Goal: Task Accomplishment & Management: Manage account settings

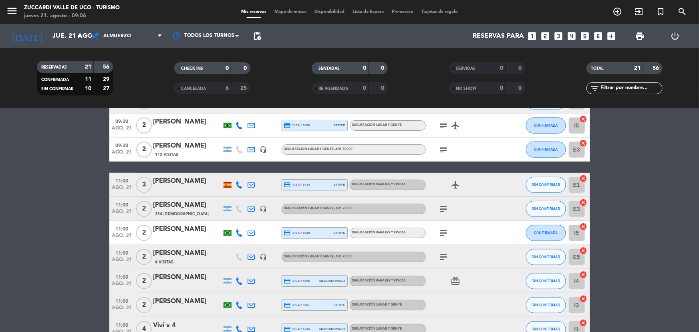
scroll to position [145, 0]
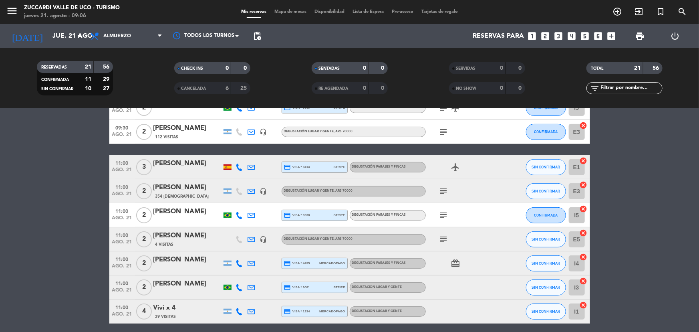
click at [444, 216] on icon "subject" at bounding box center [444, 215] width 10 height 10
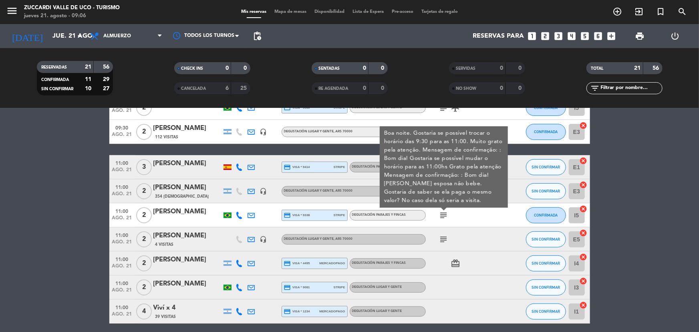
click at [193, 287] on div "[PERSON_NAME]" at bounding box center [187, 283] width 68 height 10
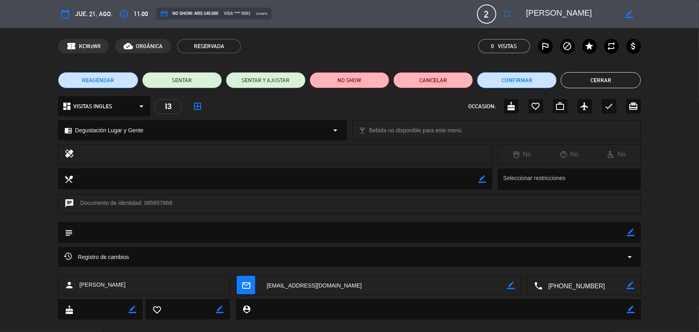
click at [592, 78] on button "Cerrar" at bounding box center [601, 80] width 80 height 16
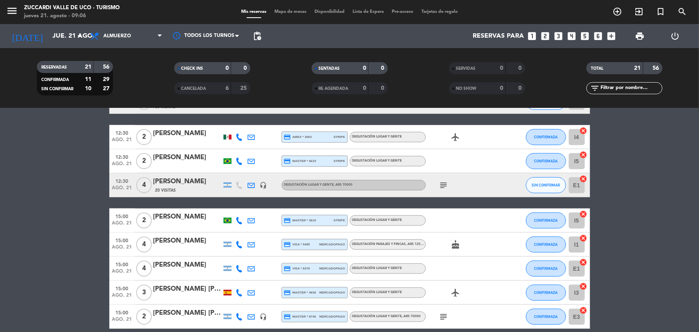
scroll to position [392, 0]
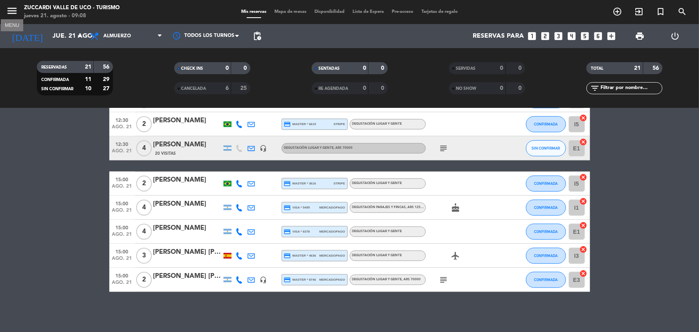
click at [9, 11] on icon "menu" at bounding box center [12, 11] width 12 height 12
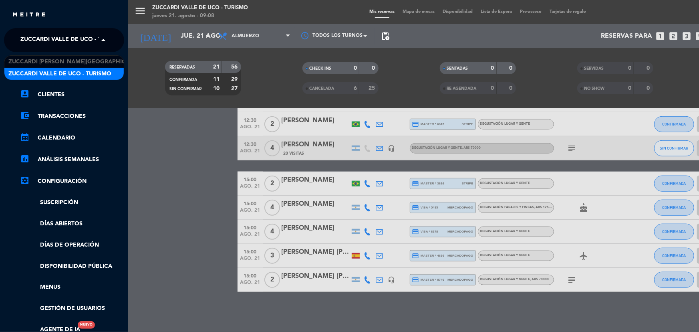
click at [108, 38] on span at bounding box center [106, 40] width 14 height 17
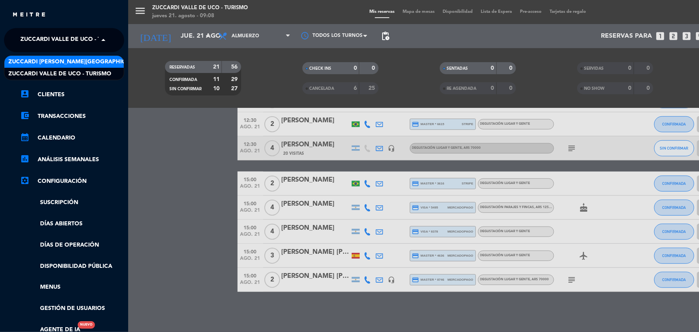
click at [110, 59] on span "Zuccardi [PERSON_NAME][GEOGRAPHIC_DATA] - Restaurant [PERSON_NAME][GEOGRAPHIC_D…" at bounding box center [150, 61] width 285 height 9
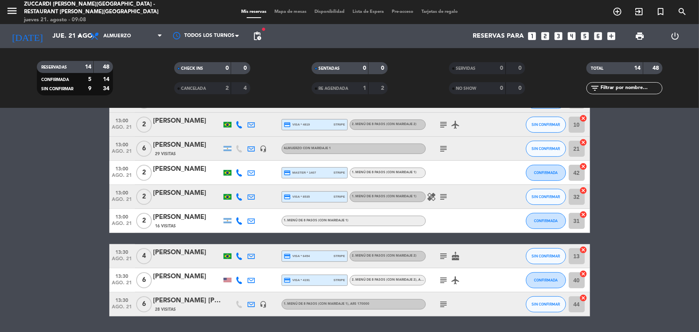
scroll to position [212, 0]
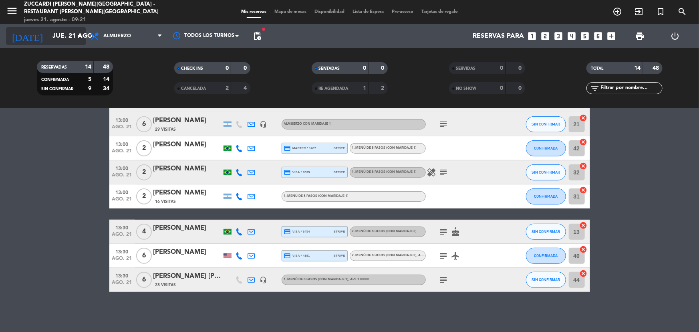
click at [52, 39] on input "jue. 21 ago." at bounding box center [90, 36] width 84 height 16
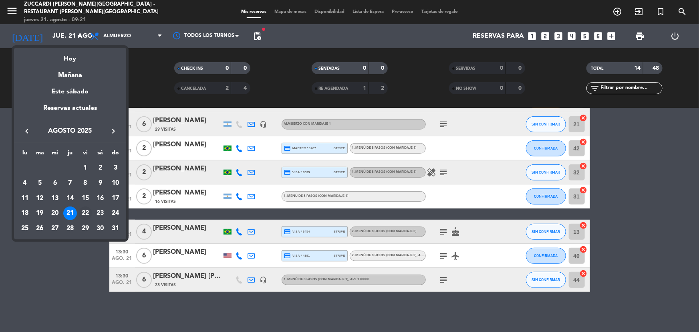
click at [86, 212] on div "22" at bounding box center [85, 213] width 14 height 14
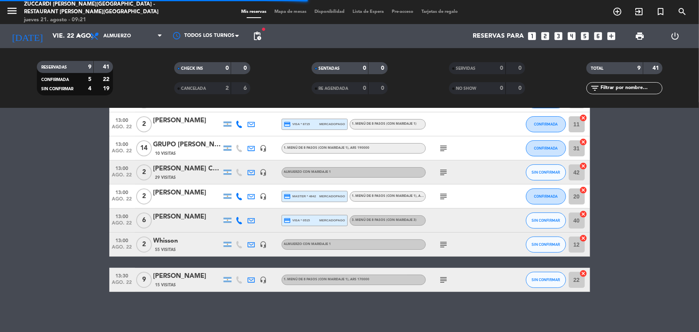
scroll to position [80, 0]
click at [187, 151] on div "10 Visitas" at bounding box center [187, 153] width 68 height 7
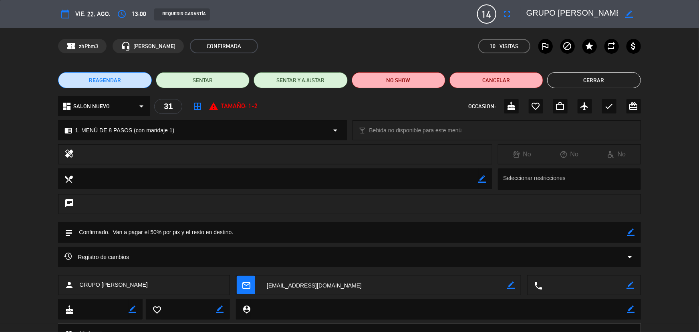
scroll to position [0, 22]
drag, startPoint x: 528, startPoint y: 13, endPoint x: 625, endPoint y: 22, distance: 97.3
click at [625, 20] on div "border_color" at bounding box center [581, 14] width 120 height 14
drag, startPoint x: 586, startPoint y: 73, endPoint x: 433, endPoint y: 86, distance: 153.5
click at [585, 73] on button "Cerrar" at bounding box center [594, 80] width 94 height 16
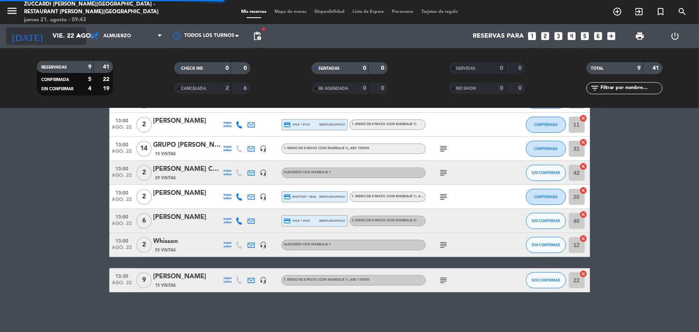
click at [52, 32] on input "vie. 22 ago." at bounding box center [90, 36] width 84 height 16
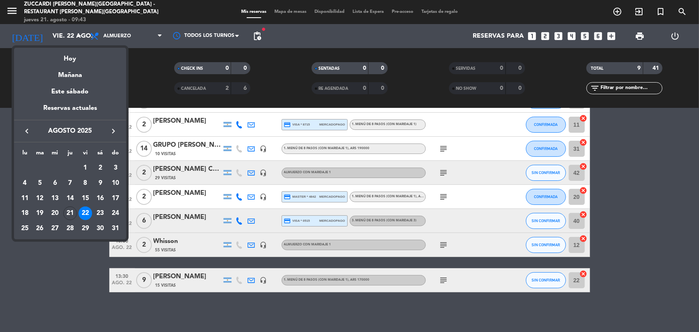
click at [113, 130] on icon "keyboard_arrow_right" at bounding box center [114, 131] width 10 height 10
drag, startPoint x: 116, startPoint y: 129, endPoint x: 88, endPoint y: 135, distance: 27.8
click at [115, 129] on icon "keyboard_arrow_right" at bounding box center [114, 131] width 10 height 10
click at [86, 231] on div "24" at bounding box center [85, 228] width 14 height 14
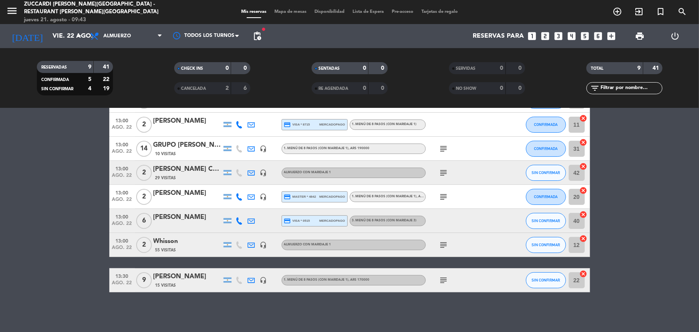
type input "vie. [DATE]"
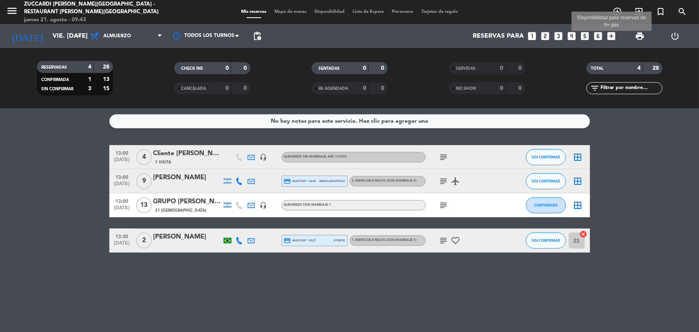
click at [610, 35] on icon "add_box" at bounding box center [611, 36] width 10 height 10
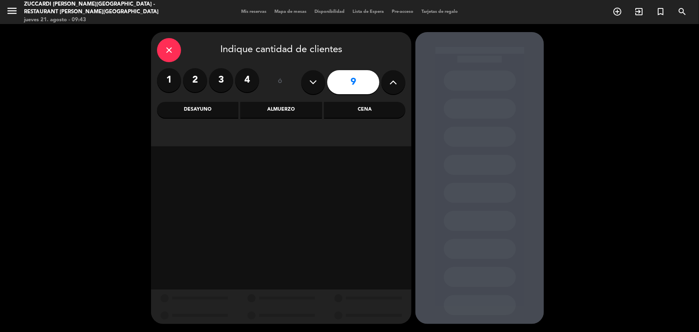
click at [392, 88] on button at bounding box center [393, 82] width 24 height 24
click at [391, 88] on button at bounding box center [393, 82] width 24 height 24
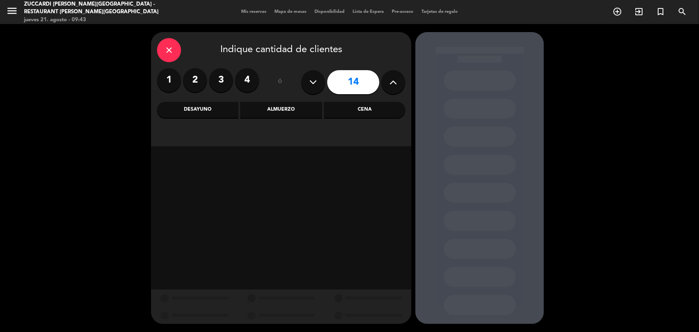
click at [391, 88] on button at bounding box center [393, 82] width 24 height 24
click at [391, 88] on icon at bounding box center [394, 82] width 8 height 12
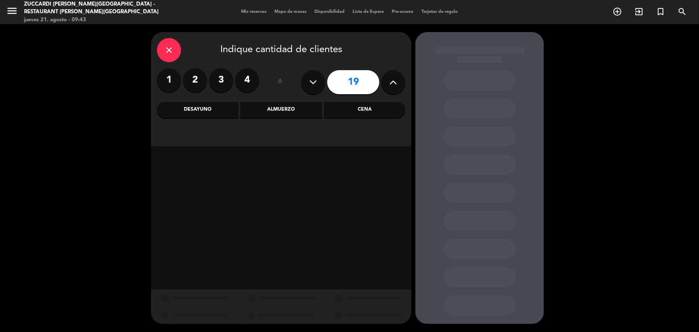
click at [391, 88] on icon at bounding box center [394, 82] width 8 height 12
click at [391, 88] on button at bounding box center [393, 82] width 24 height 24
type input "23"
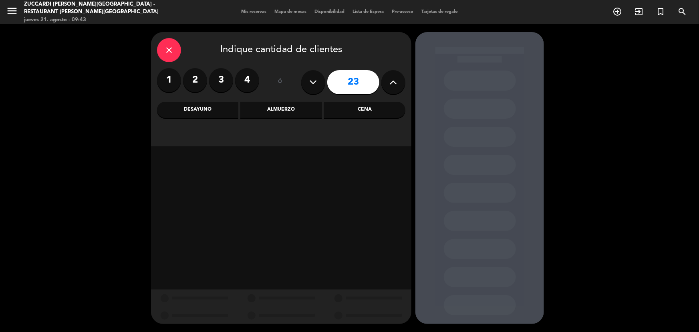
click at [391, 88] on button at bounding box center [393, 82] width 24 height 24
click at [391, 89] on button at bounding box center [393, 82] width 24 height 24
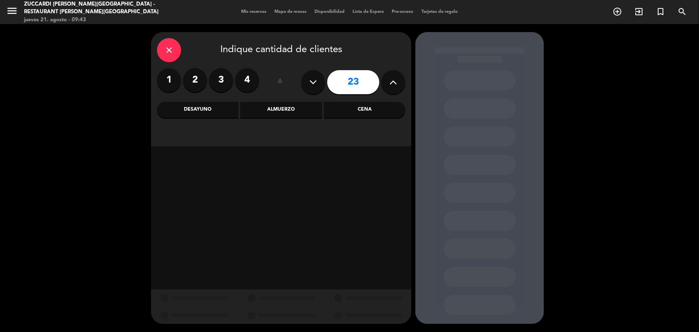
click at [392, 88] on button at bounding box center [393, 82] width 24 height 24
click at [176, 46] on div "close" at bounding box center [169, 50] width 24 height 24
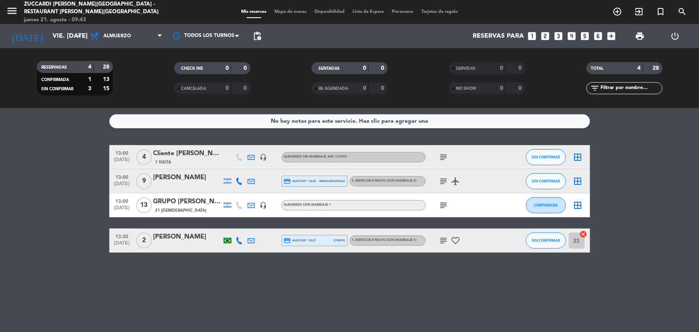
click at [405, 16] on div "menu Zuccardi [PERSON_NAME][GEOGRAPHIC_DATA] - Restaurant [PERSON_NAME][GEOGRAP…" at bounding box center [349, 12] width 699 height 24
click at [405, 11] on span "Pre-acceso" at bounding box center [403, 12] width 30 height 4
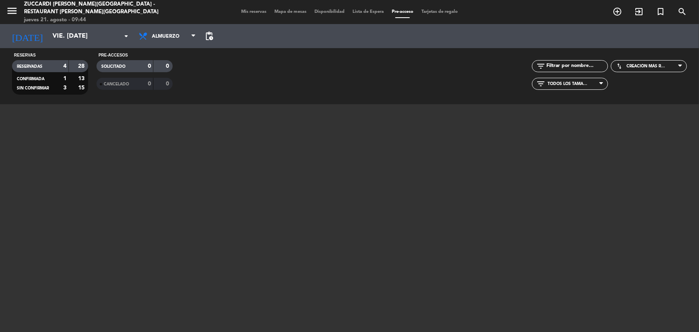
click at [333, 11] on span "Disponibilidad" at bounding box center [329, 12] width 38 height 4
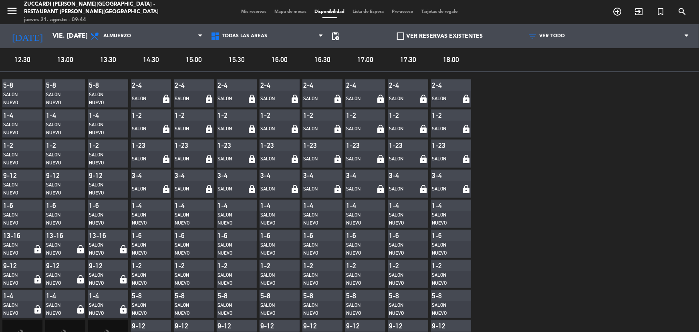
click at [292, 10] on span "Mapa de mesas" at bounding box center [290, 12] width 40 height 4
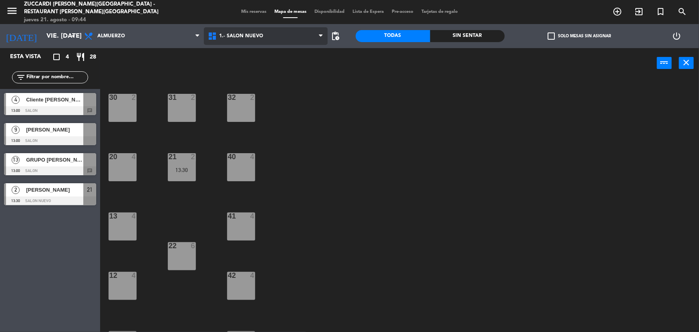
click at [318, 36] on span "1.- SALON NUEVO" at bounding box center [266, 36] width 124 height 18
click at [252, 11] on span "Mis reservas" at bounding box center [253, 12] width 33 height 4
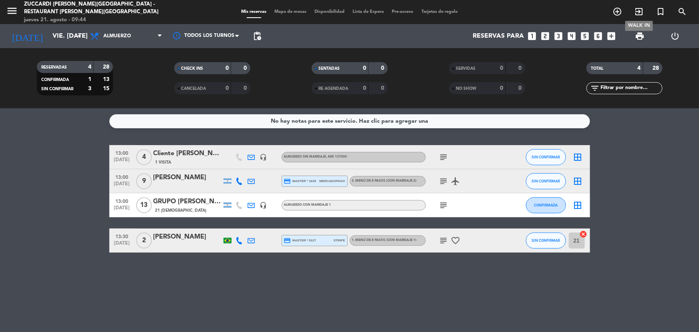
click at [637, 10] on icon "exit_to_app" at bounding box center [639, 12] width 10 height 10
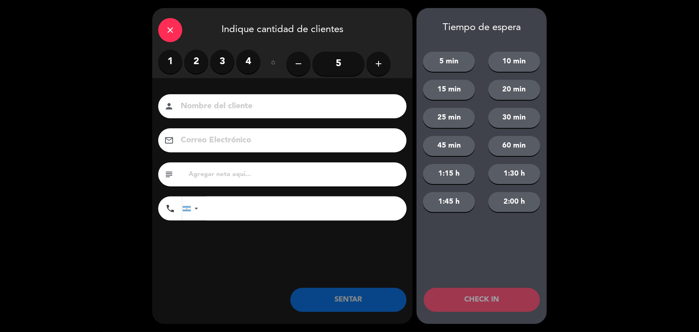
click at [170, 25] on icon "close" at bounding box center [170, 30] width 10 height 10
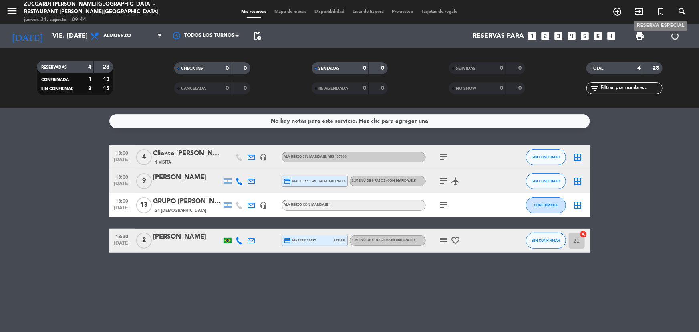
click at [660, 13] on icon "turned_in_not" at bounding box center [660, 12] width 10 height 10
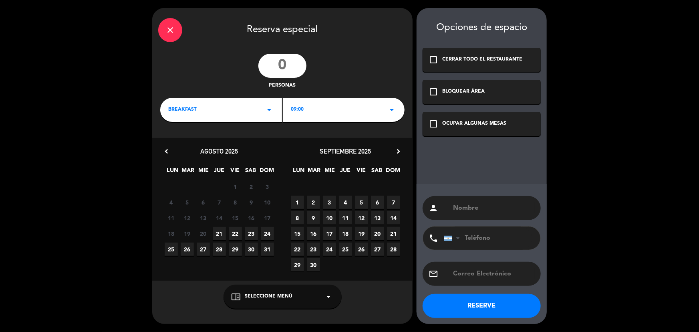
click at [396, 150] on icon "chevron_right" at bounding box center [398, 151] width 8 height 8
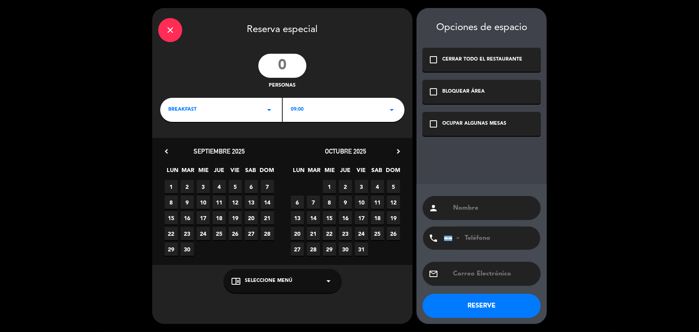
click at [313, 252] on span "28" at bounding box center [313, 248] width 13 height 13
click at [260, 113] on div "BREAKFAST arrow_drop_down" at bounding box center [221, 110] width 122 height 24
click at [190, 145] on div "Almuerzo" at bounding box center [221, 143] width 106 height 8
click at [291, 64] on input "number" at bounding box center [282, 66] width 48 height 24
type input "28"
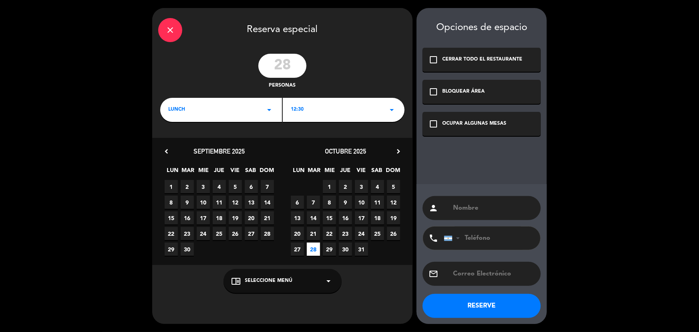
click at [472, 208] on input "text" at bounding box center [493, 207] width 82 height 11
type input "Grupo [PERSON_NAME]"
click at [462, 311] on button "RESERVE" at bounding box center [481, 306] width 118 height 24
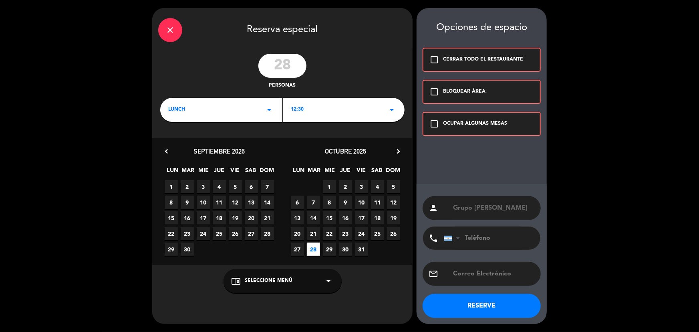
click at [432, 122] on icon "check_box_outline_blank" at bounding box center [434, 124] width 10 height 10
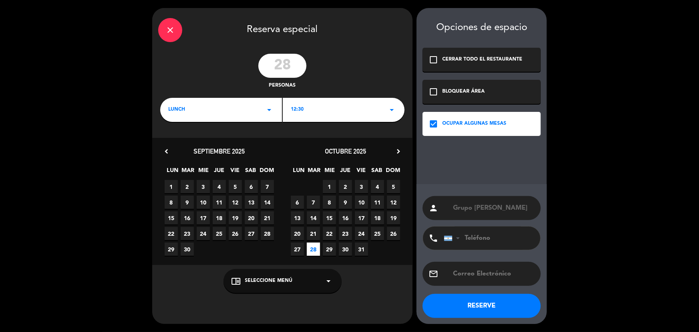
click at [483, 308] on button "RESERVE" at bounding box center [481, 306] width 118 height 24
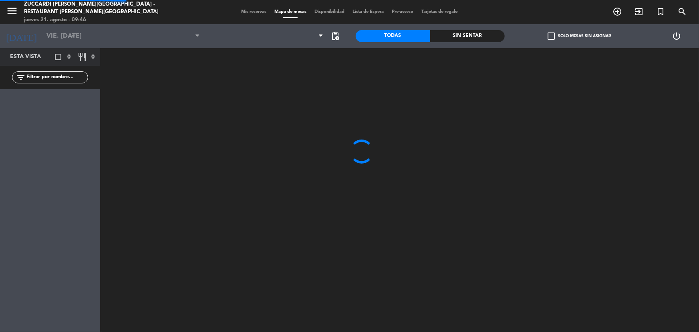
type input "[DATE] oct."
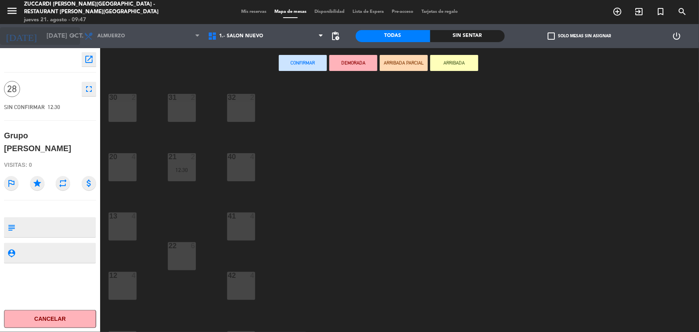
click at [58, 35] on input "[DATE] oct." at bounding box center [84, 36] width 84 height 16
click at [360, 221] on div "30 2 31 2 32 2 20 4 21 2 12:30 40 4 13 4 41 4 22 6 12 4 42 4 11 4 43 4 10 lock …" at bounding box center [403, 205] width 592 height 253
click at [259, 10] on span "Mis reservas" at bounding box center [253, 12] width 33 height 4
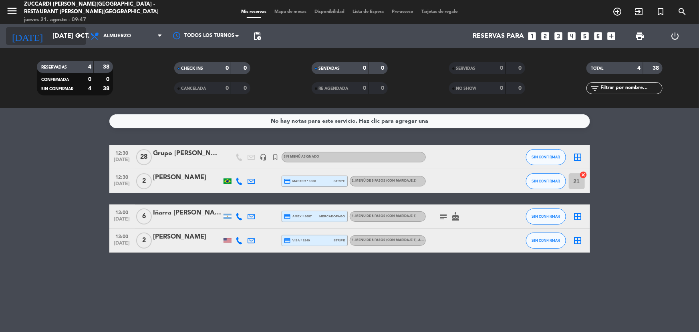
click at [55, 39] on input "[DATE] oct." at bounding box center [90, 36] width 84 height 16
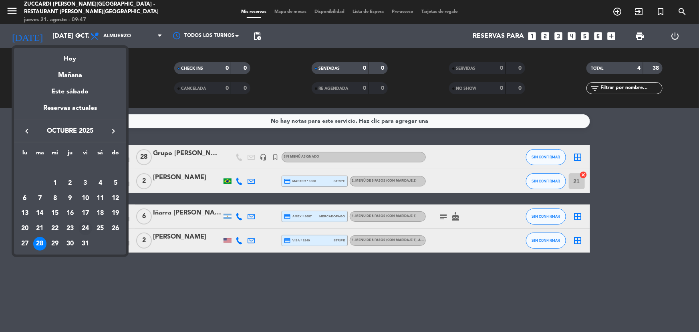
click at [86, 230] on div "24" at bounding box center [85, 228] width 14 height 14
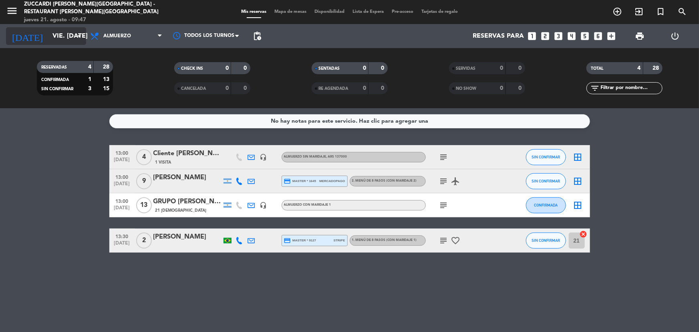
click at [54, 30] on input "vie. [DATE]" at bounding box center [90, 36] width 84 height 16
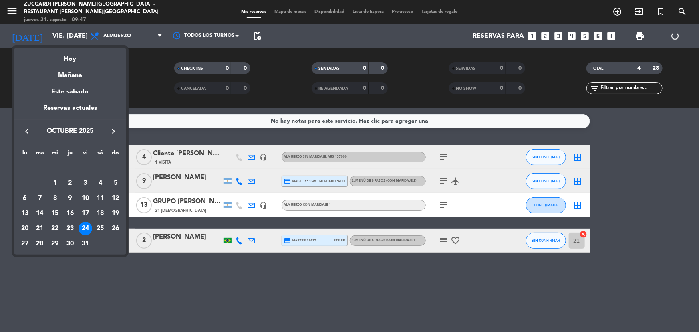
click at [38, 245] on div "28" at bounding box center [40, 244] width 14 height 14
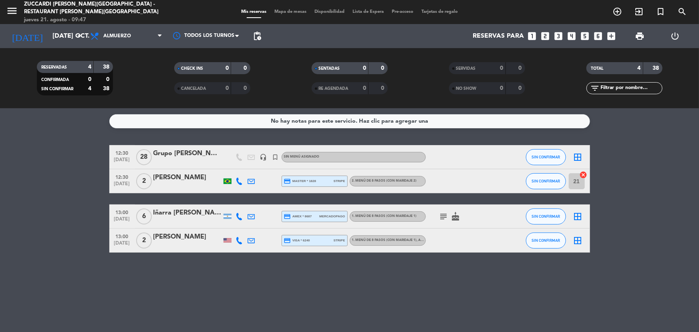
click at [200, 157] on div "Grupo [PERSON_NAME]" at bounding box center [187, 153] width 68 height 10
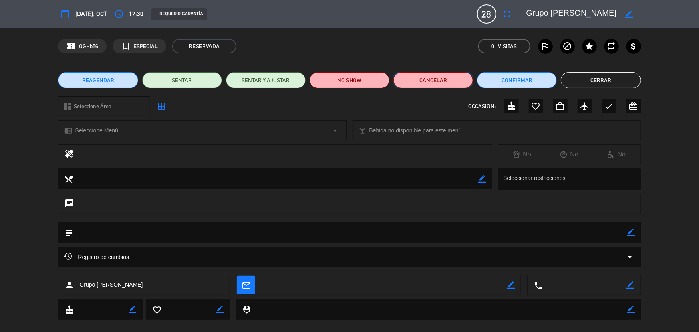
click at [444, 80] on button "Cancelar" at bounding box center [433, 80] width 80 height 16
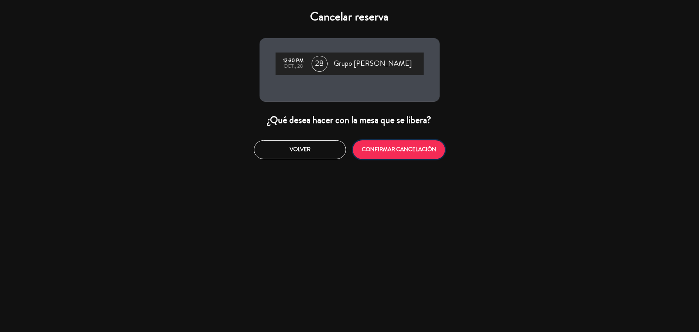
click at [396, 154] on button "CONFIRMAR CANCELACIÓN" at bounding box center [399, 149] width 92 height 19
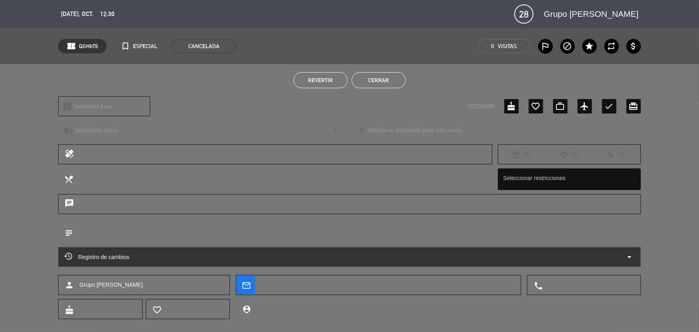
click at [384, 86] on button "Cerrar" at bounding box center [379, 80] width 54 height 16
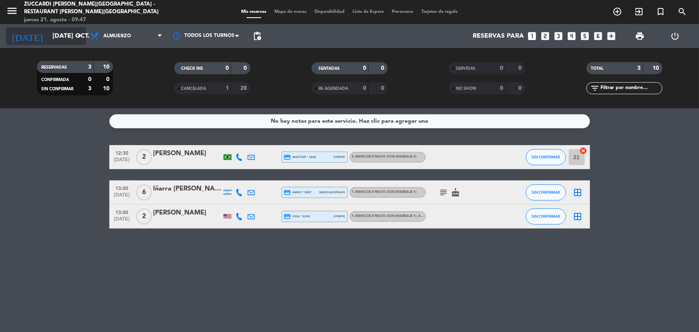
click at [50, 35] on input "[DATE] oct." at bounding box center [90, 36] width 84 height 16
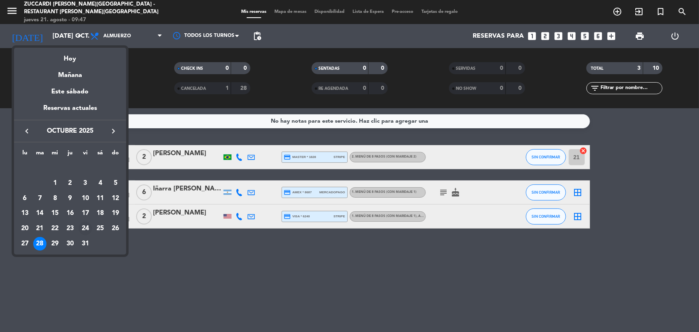
click at [86, 228] on div "24" at bounding box center [85, 228] width 14 height 14
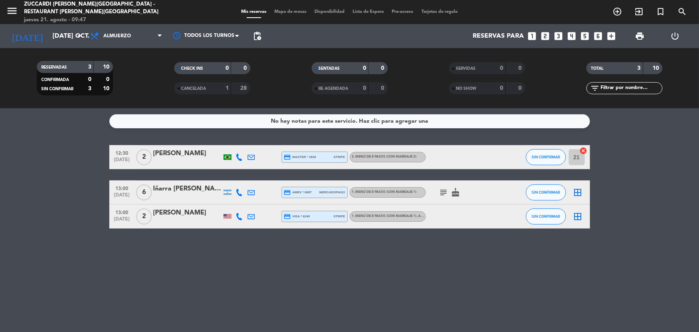
type input "vie. [DATE]"
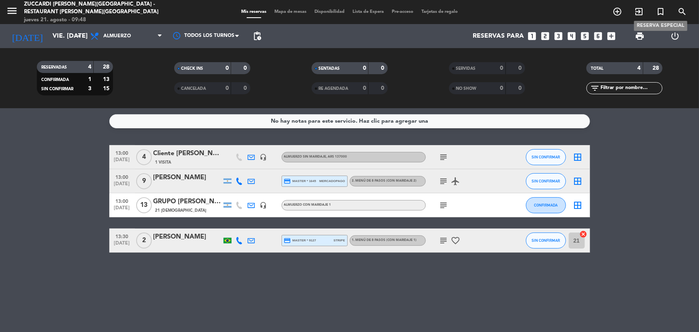
click at [661, 13] on icon "turned_in_not" at bounding box center [660, 12] width 10 height 10
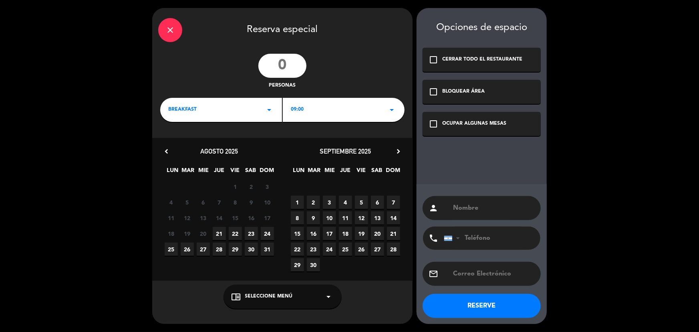
click at [283, 67] on input "number" at bounding box center [282, 66] width 48 height 24
type input "28"
click at [399, 148] on icon "chevron_right" at bounding box center [398, 151] width 8 height 8
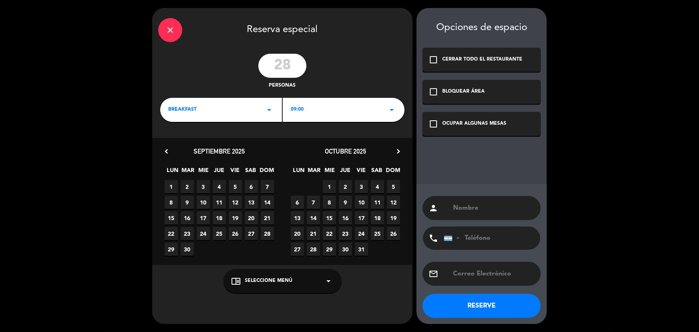
click at [362, 233] on span "24" at bounding box center [361, 233] width 13 height 13
click at [440, 128] on div "check_box_outline_blank OCUPAR ALGUNAS MESAS" at bounding box center [481, 124] width 118 height 24
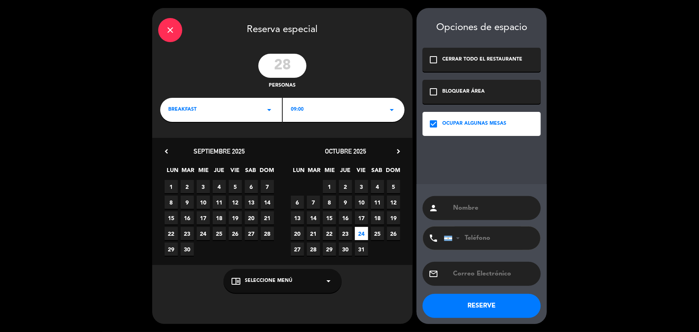
click at [463, 204] on input "text" at bounding box center [493, 207] width 82 height 11
type input "Grupo [PERSON_NAME]"
click at [480, 300] on button "RESERVE" at bounding box center [481, 306] width 118 height 24
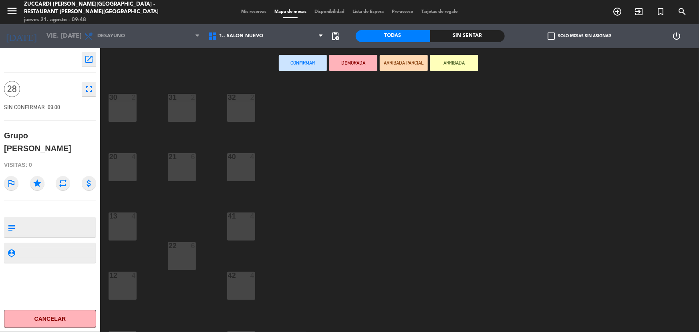
click at [252, 12] on span "Mis reservas" at bounding box center [253, 12] width 33 height 4
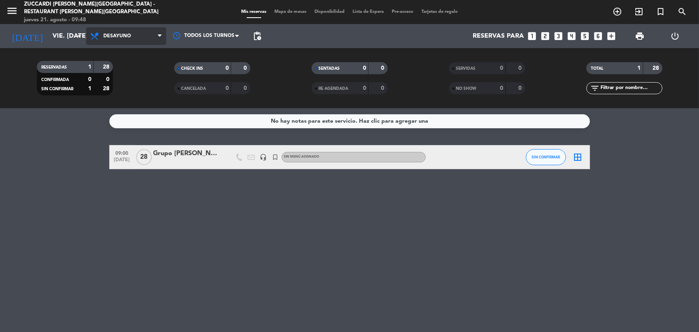
click at [129, 37] on span "Desayuno" at bounding box center [117, 36] width 28 height 6
click at [168, 152] on div "Grupo [PERSON_NAME]" at bounding box center [187, 153] width 68 height 10
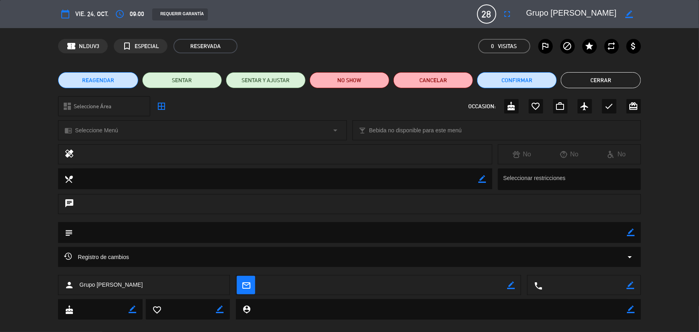
click at [125, 112] on div "dashboard Seleccione Área arrow_drop_down" at bounding box center [104, 106] width 92 height 20
drag, startPoint x: 126, startPoint y: 106, endPoint x: 91, endPoint y: 106, distance: 34.8
click at [125, 106] on div "dashboard Seleccione Área arrow_drop_down" at bounding box center [104, 106] width 92 height 20
drag, startPoint x: 91, startPoint y: 106, endPoint x: 97, endPoint y: 105, distance: 6.0
click at [93, 105] on span "Seleccione Área" at bounding box center [93, 106] width 38 height 9
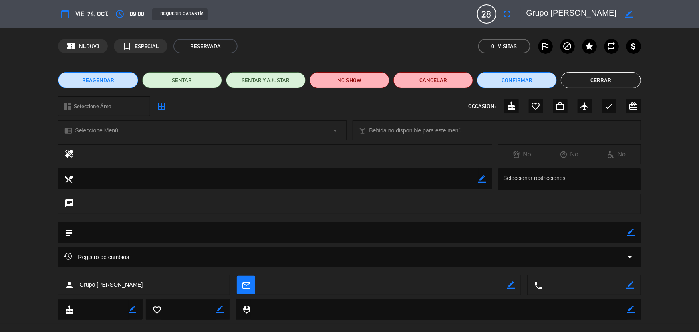
drag, startPoint x: 156, startPoint y: 109, endPoint x: 159, endPoint y: 115, distance: 7.0
click at [156, 109] on span "border_all" at bounding box center [161, 106] width 14 height 14
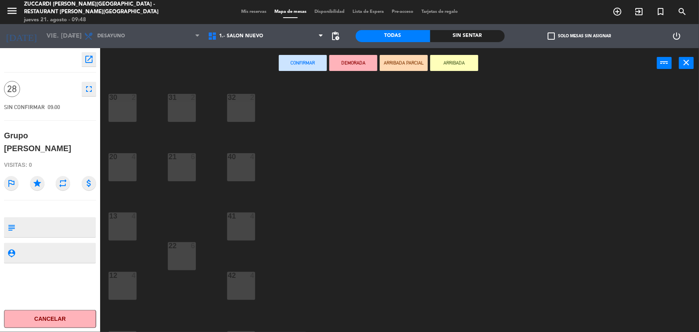
click at [246, 8] on div "menu Zuccardi [PERSON_NAME][GEOGRAPHIC_DATA] - Restaurant [PERSON_NAME][GEOGRAP…" at bounding box center [349, 12] width 699 height 24
click at [245, 10] on span "Mis reservas" at bounding box center [253, 12] width 33 height 4
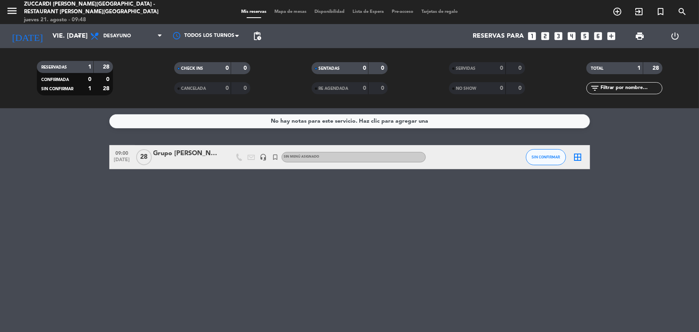
click at [177, 149] on div "Grupo [PERSON_NAME]" at bounding box center [187, 153] width 68 height 10
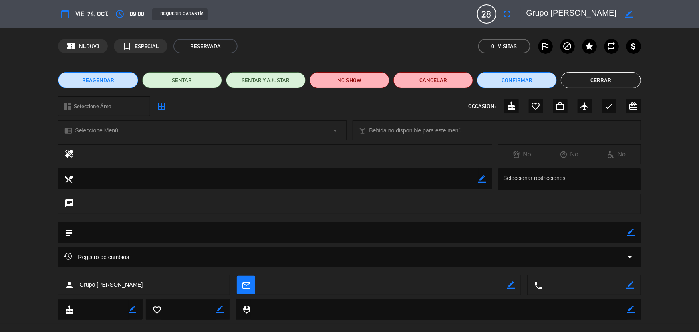
click at [158, 136] on div "chrome_reader_mode Seleccione Menú arrow_drop_down" at bounding box center [201, 130] width 287 height 19
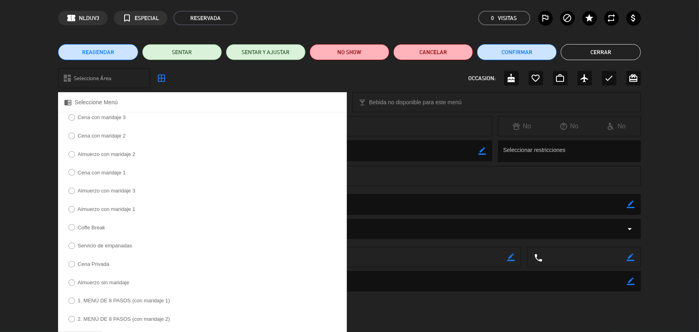
scroll to position [114, 0]
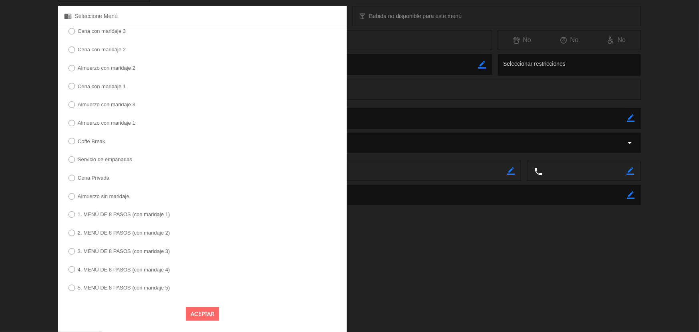
click at [133, 216] on label "1. MENÚ DE 8 PASOS (con maridaje 1)" at bounding box center [124, 213] width 92 height 5
click at [201, 315] on button "Aceptar" at bounding box center [202, 314] width 33 height 14
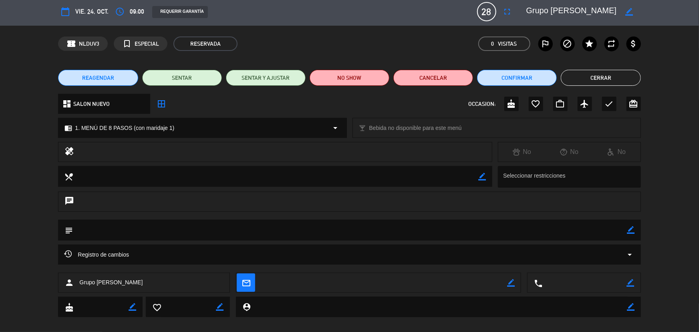
scroll to position [0, 0]
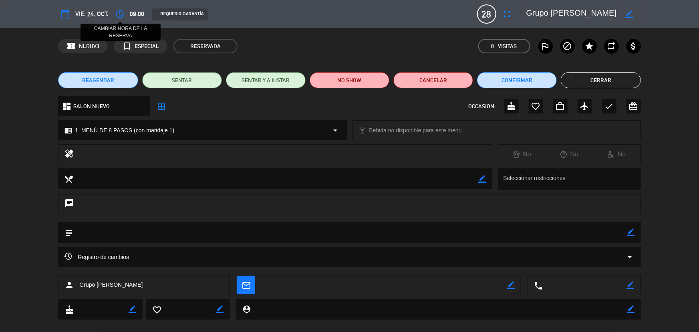
click at [121, 11] on icon "access_time" at bounding box center [120, 14] width 10 height 10
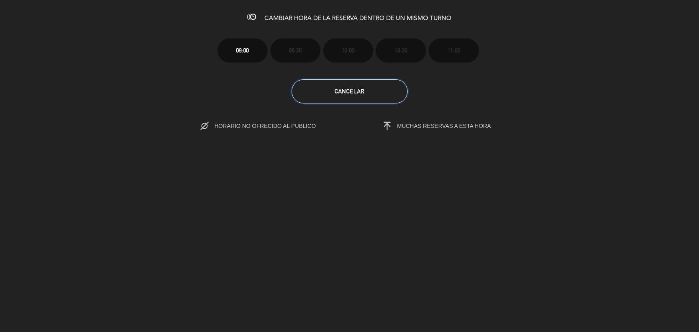
click at [356, 88] on span "Cancelar" at bounding box center [350, 91] width 30 height 7
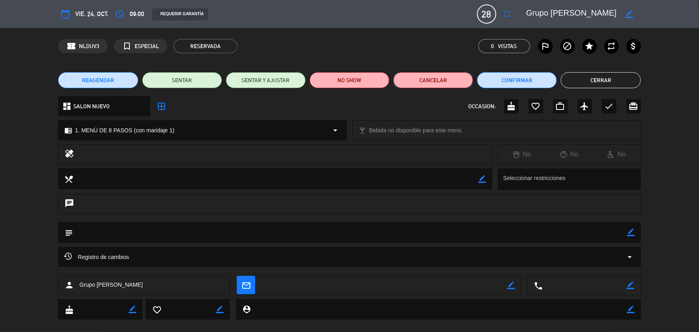
click at [431, 78] on button "Cancelar" at bounding box center [433, 80] width 80 height 16
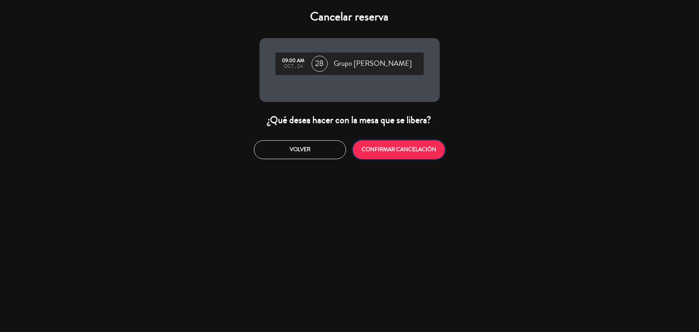
click at [404, 153] on button "CONFIRMAR CANCELACIÓN" at bounding box center [399, 149] width 92 height 19
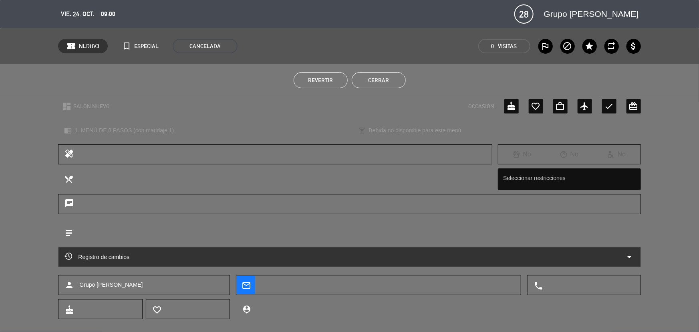
drag, startPoint x: 374, startPoint y: 88, endPoint x: 381, endPoint y: 80, distance: 10.5
click at [374, 86] on button "Cerrar" at bounding box center [379, 80] width 54 height 16
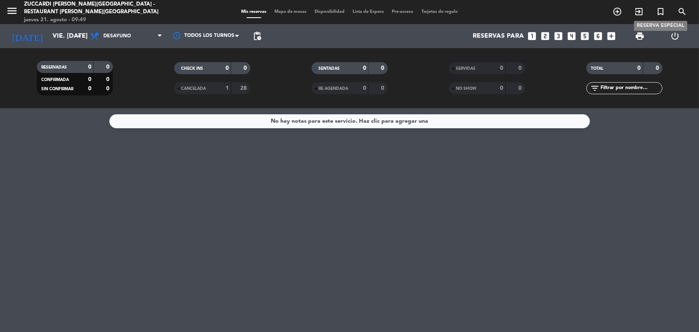
click at [658, 14] on icon "turned_in_not" at bounding box center [660, 12] width 10 height 10
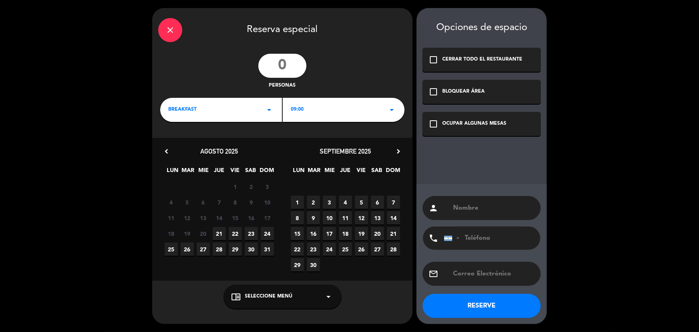
drag, startPoint x: 233, startPoint y: 115, endPoint x: 228, endPoint y: 121, distance: 7.1
click at [232, 116] on div "BREAKFAST arrow_drop_down" at bounding box center [221, 110] width 122 height 24
click at [205, 144] on div "Almuerzo" at bounding box center [221, 143] width 106 height 8
click at [286, 68] on input "number" at bounding box center [282, 66] width 48 height 24
type input "28"
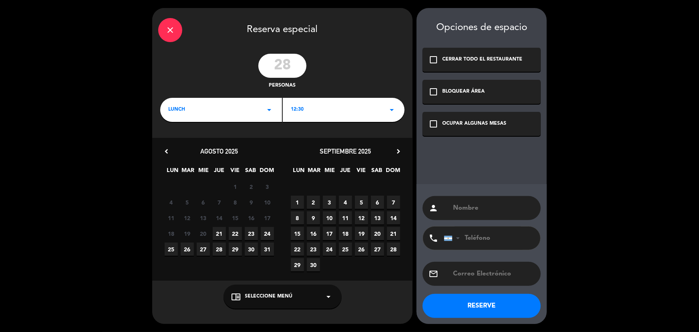
click at [495, 126] on div "OCUPAR ALGUNAS MESAS" at bounding box center [474, 124] width 64 height 8
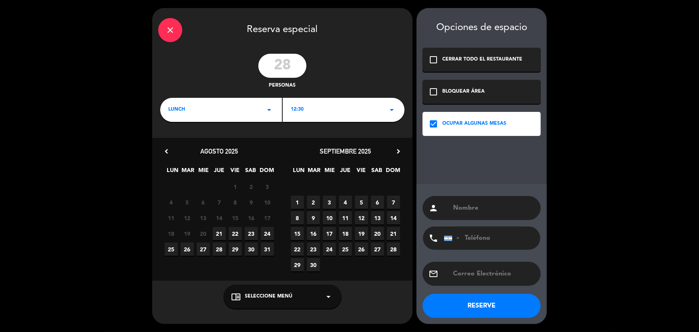
drag, startPoint x: 400, startPoint y: 150, endPoint x: 396, endPoint y: 151, distance: 4.3
click at [399, 150] on icon "chevron_right" at bounding box center [398, 151] width 8 height 8
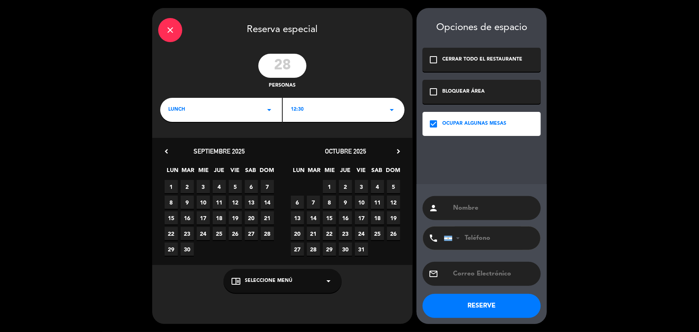
click at [359, 234] on span "24" at bounding box center [361, 233] width 13 height 13
click at [361, 233] on span "24" at bounding box center [361, 233] width 13 height 13
click at [491, 205] on input "text" at bounding box center [493, 207] width 82 height 11
type input "Grupo [PERSON_NAME]"
click at [481, 305] on button "RESERVE" at bounding box center [481, 306] width 118 height 24
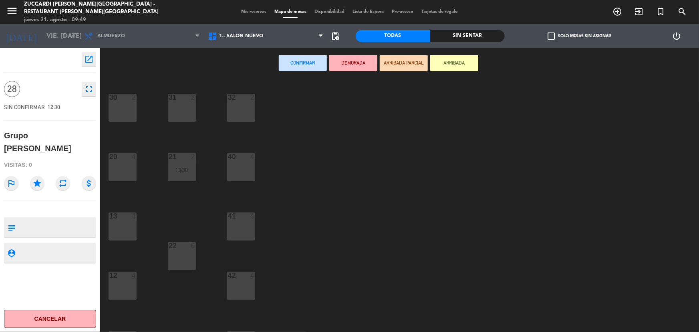
click at [360, 165] on div "30 2 31 2 32 2 20 4 21 2 13:30 40 4 13 4 41 4 22 6 12 4 42 4 11 4 43 4 10 lock …" at bounding box center [403, 205] width 592 height 253
click at [257, 10] on span "Mis reservas" at bounding box center [253, 12] width 33 height 4
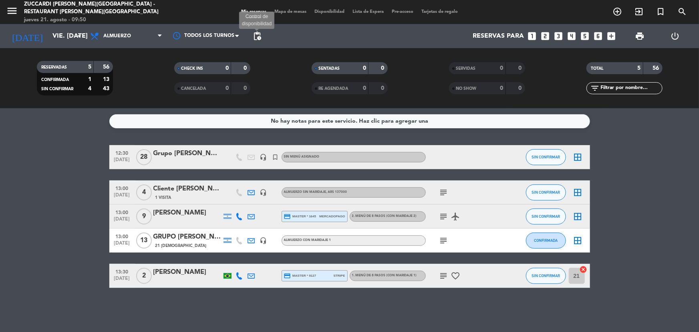
click at [255, 35] on span "pending_actions" at bounding box center [257, 36] width 10 height 10
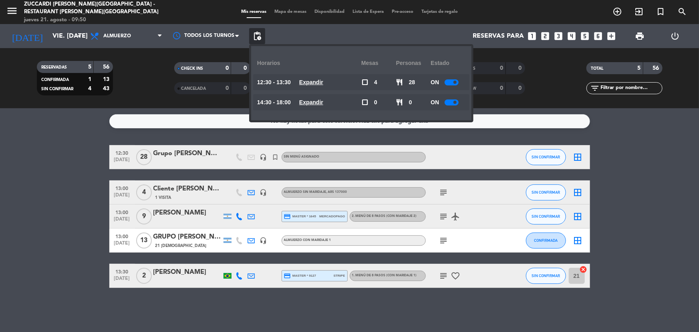
click at [448, 83] on div at bounding box center [451, 82] width 14 height 6
click at [86, 217] on bookings-row "12:30 [DATE] Grupo [PERSON_NAME] headset_mic turned_in_not Sin menú asignado SI…" at bounding box center [349, 216] width 699 height 143
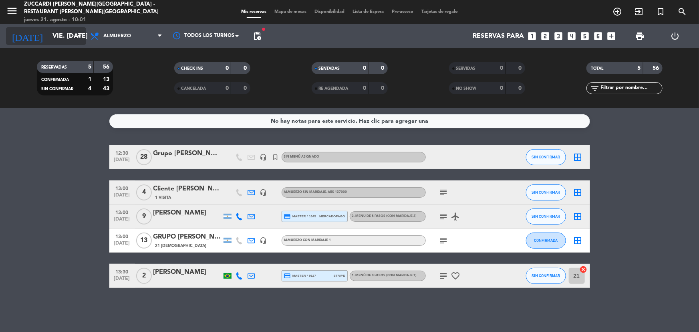
click at [69, 41] on input "vie. [DATE]" at bounding box center [90, 36] width 84 height 16
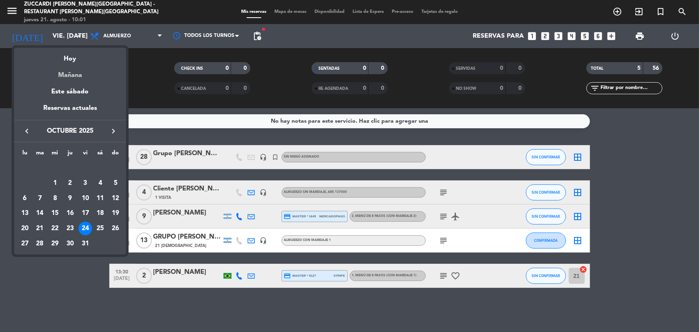
click at [68, 73] on div "Mañana" at bounding box center [70, 72] width 112 height 16
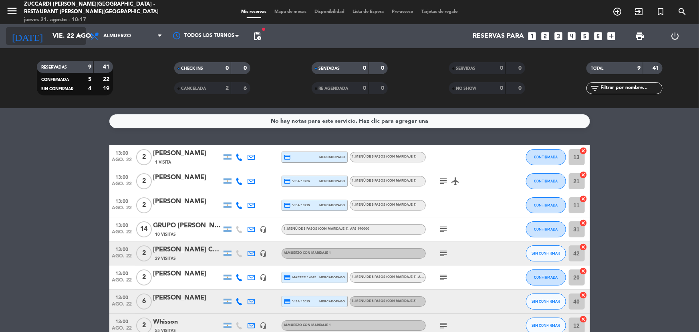
click at [48, 32] on input "vie. 22 ago." at bounding box center [90, 36] width 84 height 16
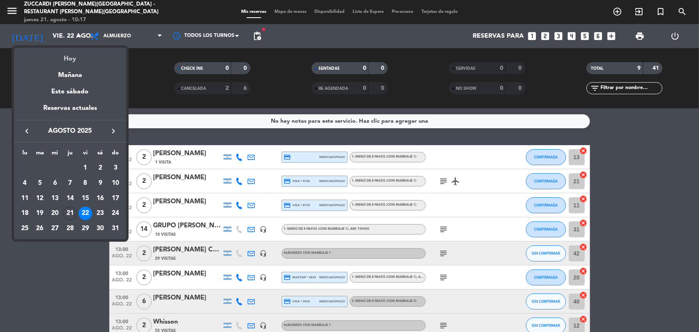
click at [64, 58] on div "Hoy" at bounding box center [70, 56] width 112 height 16
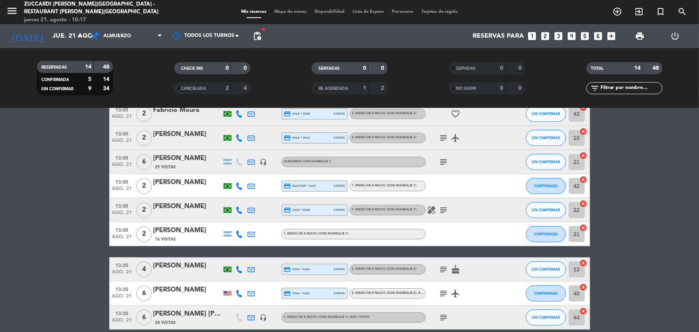
scroll to position [182, 0]
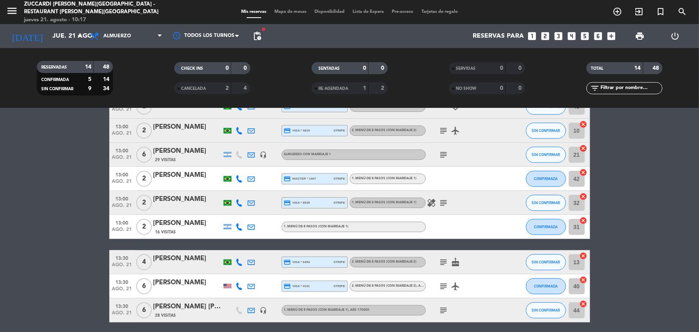
click at [188, 264] on div at bounding box center [187, 267] width 68 height 6
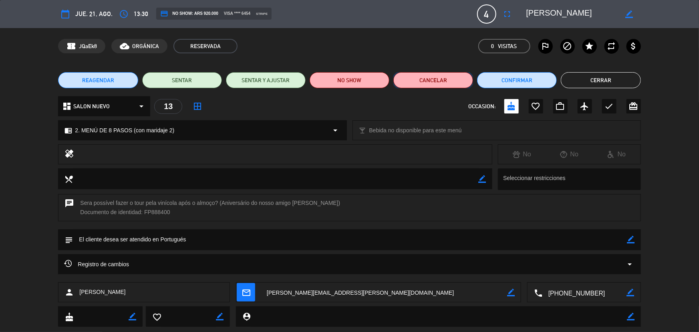
click at [441, 84] on button "Cancelar" at bounding box center [433, 80] width 80 height 16
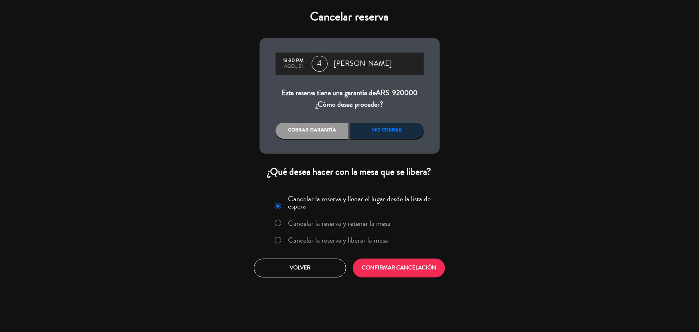
click at [402, 131] on div "No cobrar" at bounding box center [386, 131] width 73 height 16
click at [325, 238] on label "Cancelar la reserva y liberar la mesa" at bounding box center [338, 239] width 100 height 7
click at [326, 273] on button "Volver" at bounding box center [300, 267] width 92 height 19
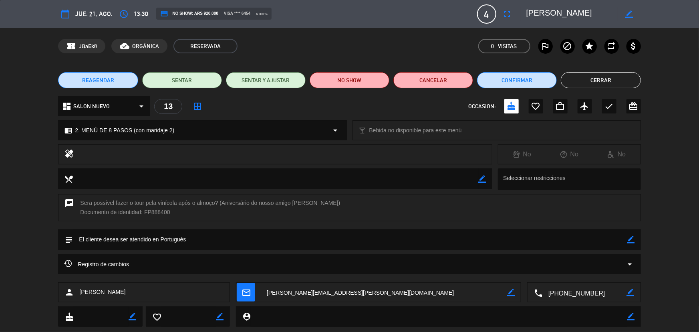
click at [589, 82] on button "Cerrar" at bounding box center [601, 80] width 80 height 16
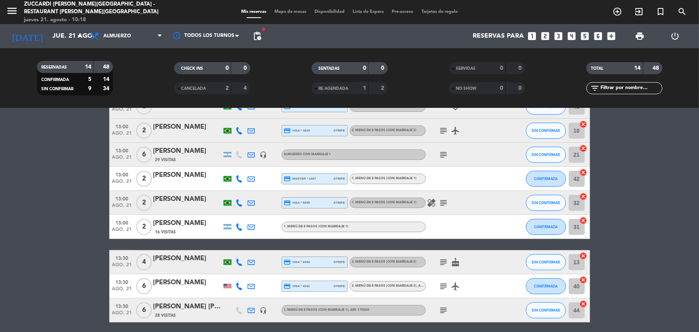
click at [187, 266] on div at bounding box center [187, 267] width 68 height 6
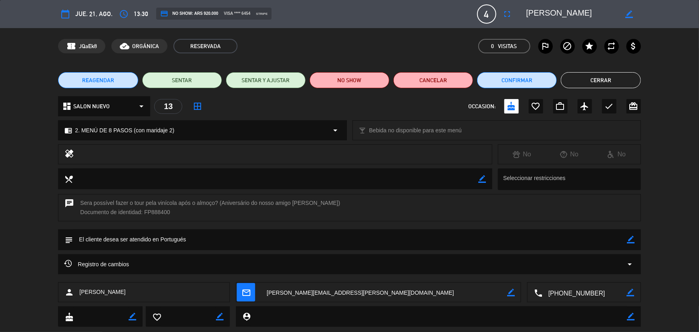
click at [334, 289] on textarea at bounding box center [384, 292] width 247 height 20
drag, startPoint x: 583, startPoint y: 80, endPoint x: 543, endPoint y: 78, distance: 40.1
click at [581, 79] on button "Cerrar" at bounding box center [601, 80] width 80 height 16
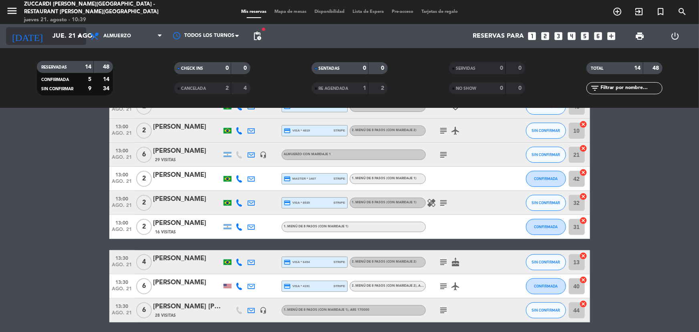
click at [48, 43] on input "jue. 21 ago." at bounding box center [90, 36] width 84 height 16
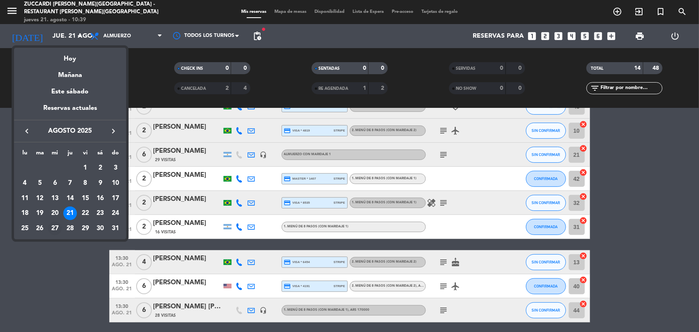
click at [53, 229] on div "27" at bounding box center [55, 228] width 14 height 14
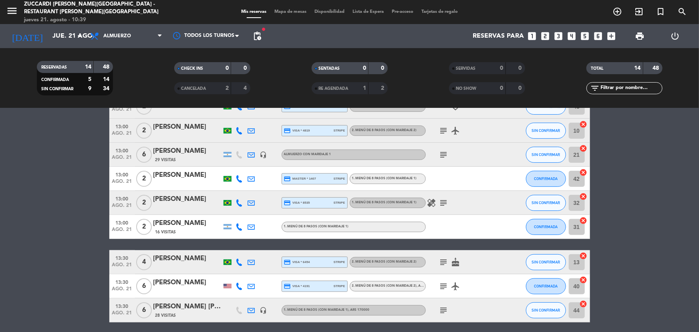
type input "mié. 27 ago."
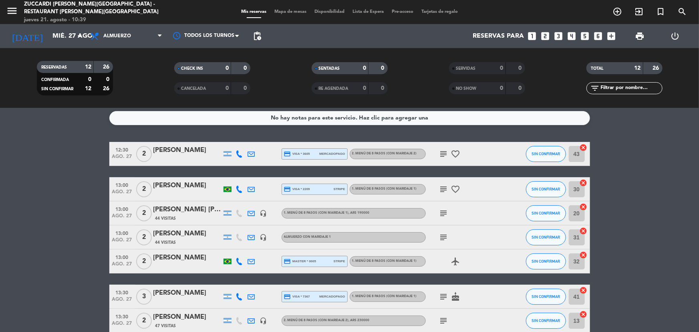
scroll to position [0, 0]
